Goal: Task Accomplishment & Management: Complete application form

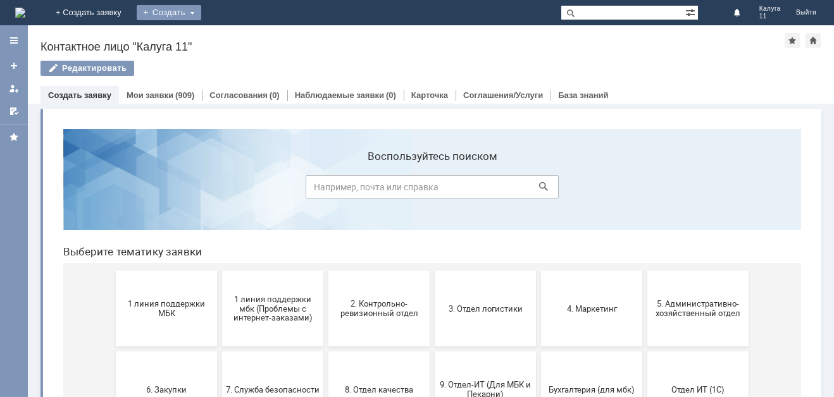
click at [201, 15] on div "Создать" at bounding box center [169, 12] width 65 height 15
click at [235, 32] on link "Заявка" at bounding box center [187, 37] width 96 height 15
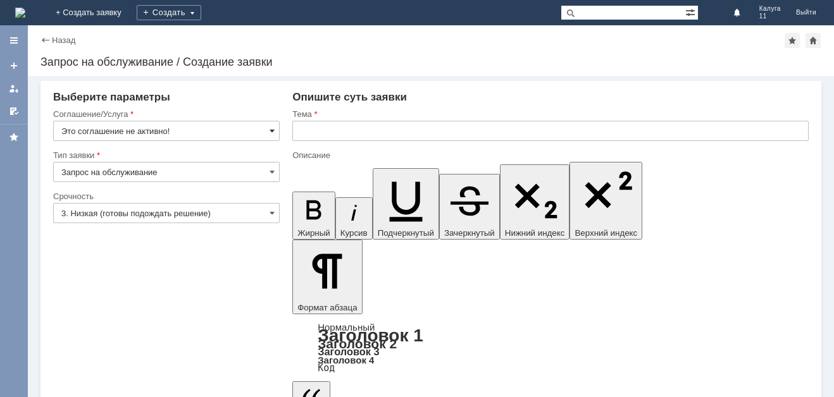
click at [272, 131] on span at bounding box center [272, 131] width 5 height 10
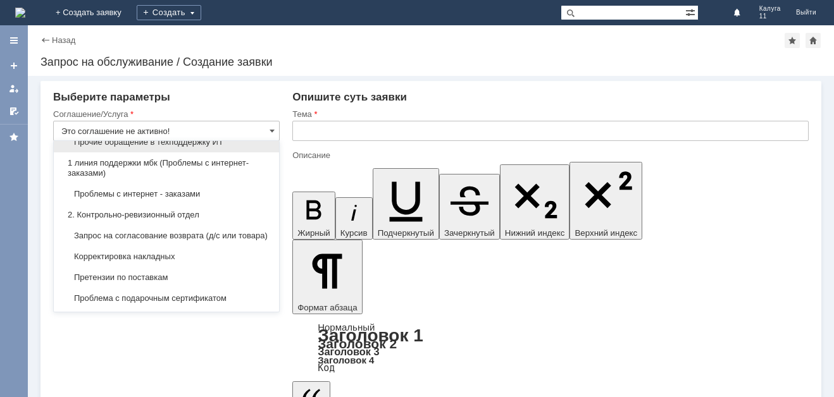
scroll to position [190, 0]
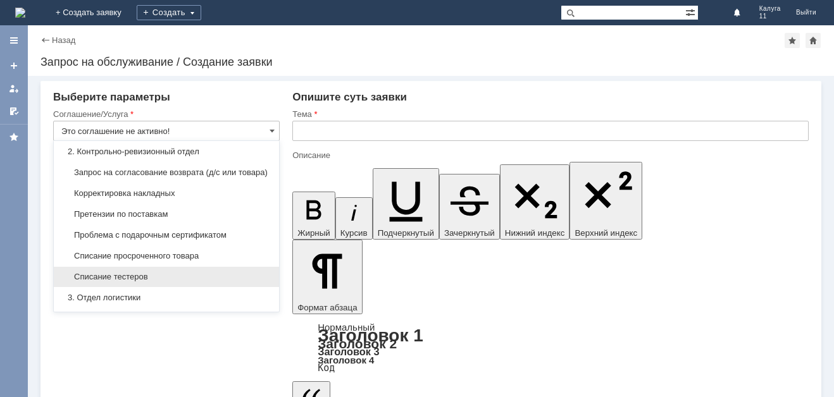
click at [124, 282] on span "Списание тестеров" at bounding box center [166, 277] width 210 height 10
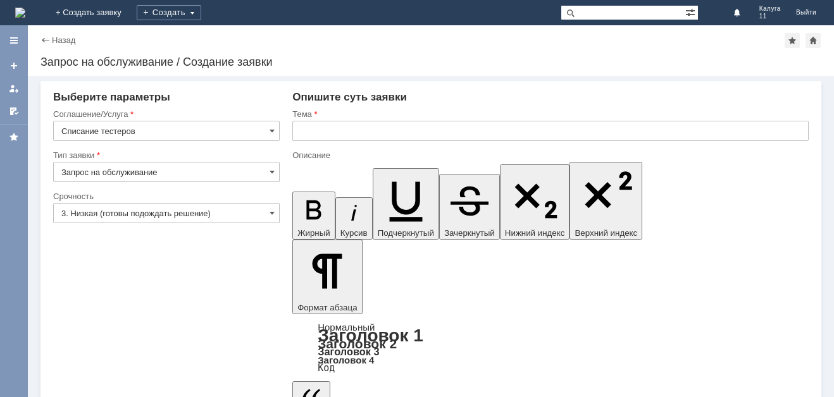
type input "Списание тестеров"
click at [272, 209] on span at bounding box center [272, 213] width 5 height 10
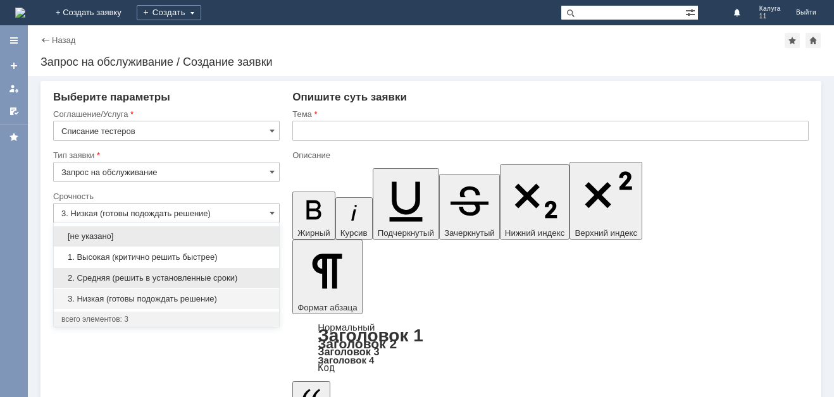
click at [166, 278] on span "2. Средняя (решить в установленные сроки)" at bounding box center [166, 278] width 210 height 10
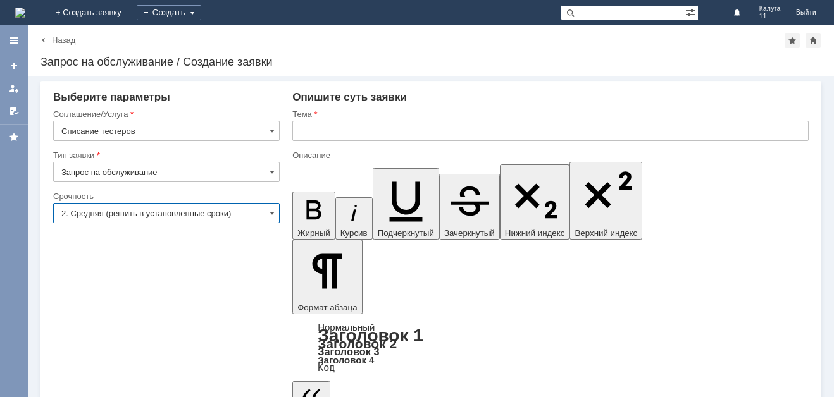
type input "2. Средняя (решить в установленные сроки)"
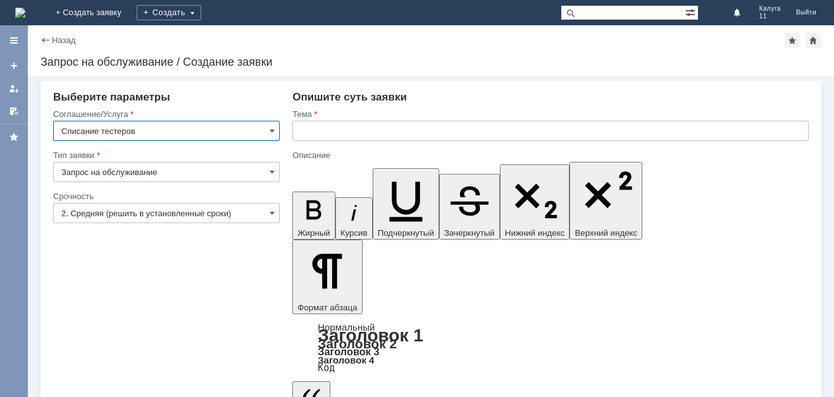
click at [60, 130] on input "Списание тестеров" at bounding box center [166, 131] width 227 height 20
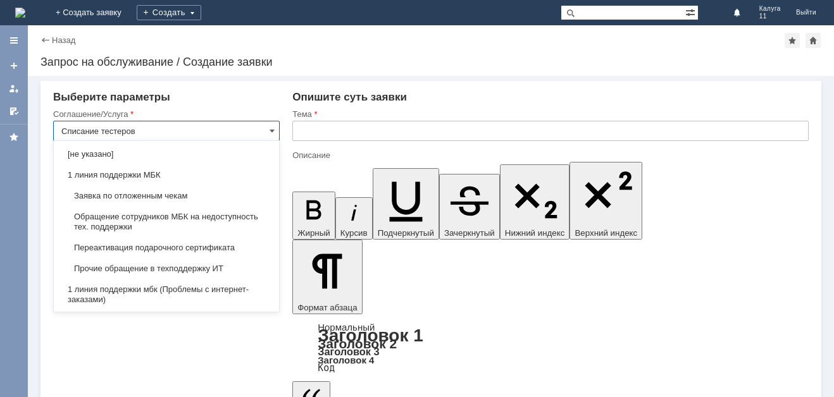
scroll to position [325, 0]
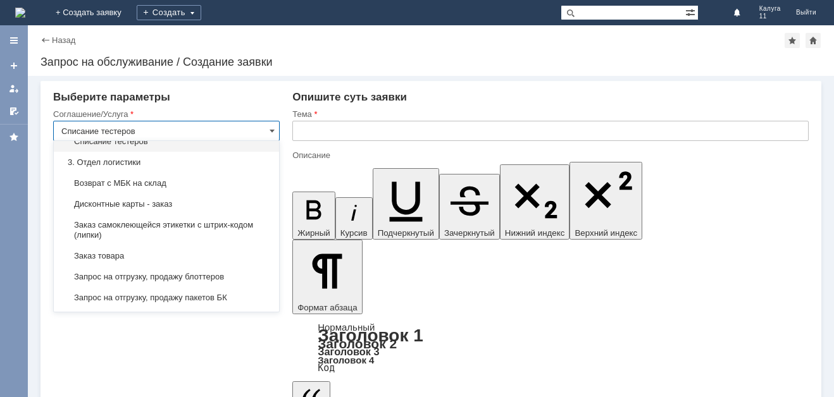
click at [361, 125] on input "text" at bounding box center [550, 131] width 516 height 20
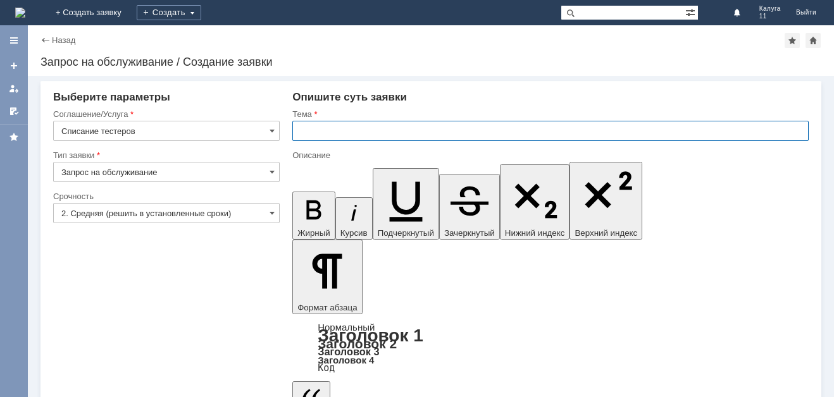
type input "Списание тестеров"
paste input "Списание тестеров"
type input "Списание тестеров"
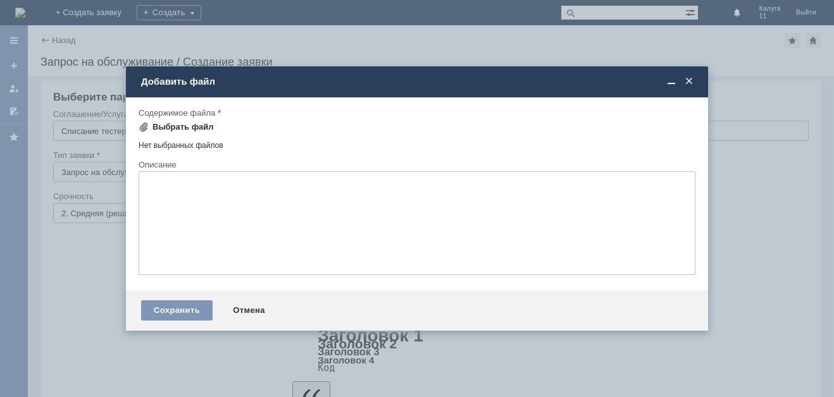
click at [142, 125] on span at bounding box center [144, 127] width 10 height 10
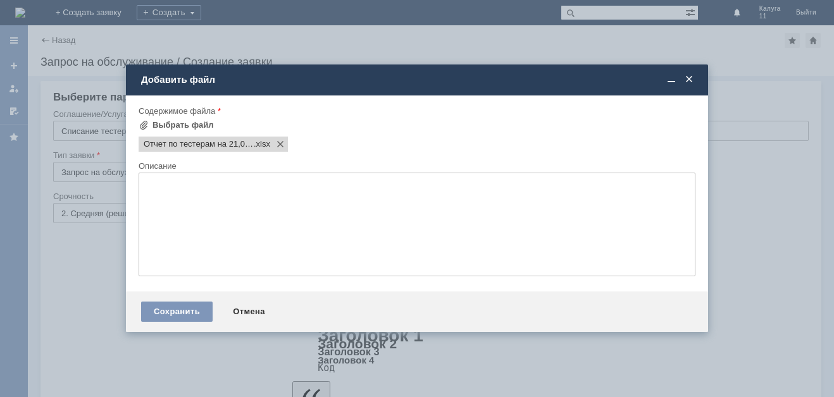
scroll to position [0, 0]
click at [172, 306] on div "Сохранить" at bounding box center [177, 312] width 72 height 20
